Goal: Navigation & Orientation: Find specific page/section

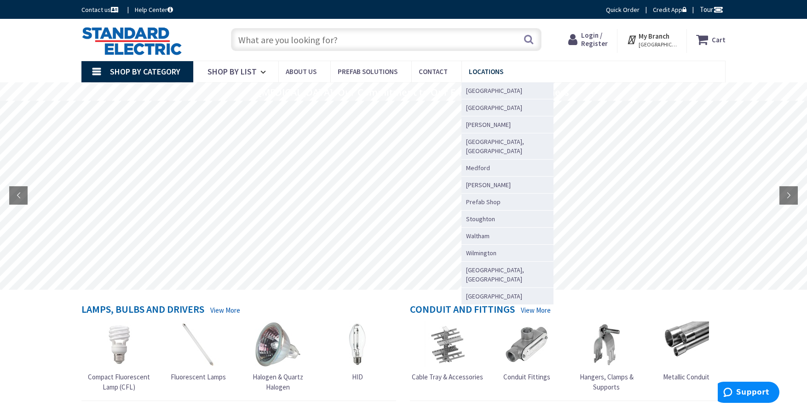
click at [471, 67] on span "Locations" at bounding box center [486, 71] width 35 height 9
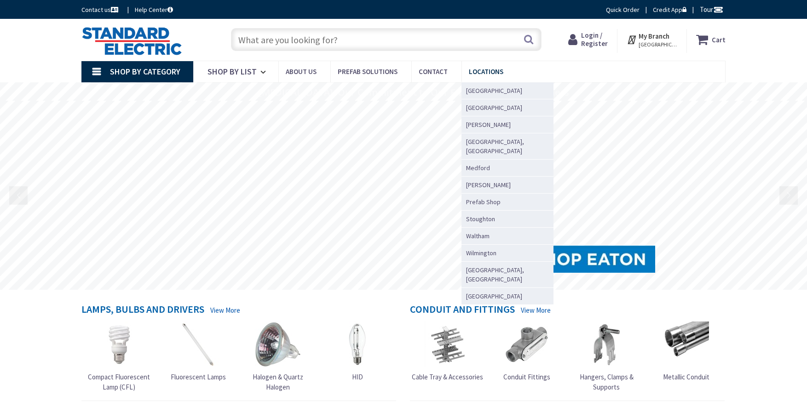
click at [474, 64] on link "Locations" at bounding box center [490, 71] width 56 height 21
